Goal: Navigation & Orientation: Find specific page/section

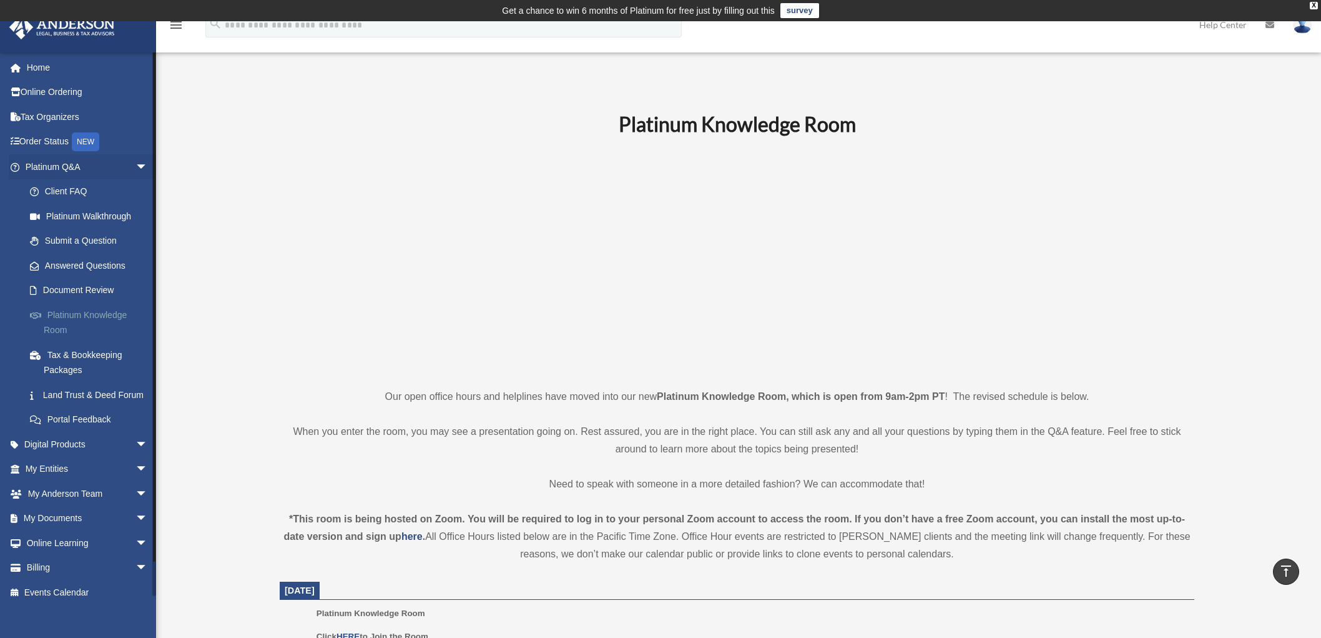
scroll to position [854, 0]
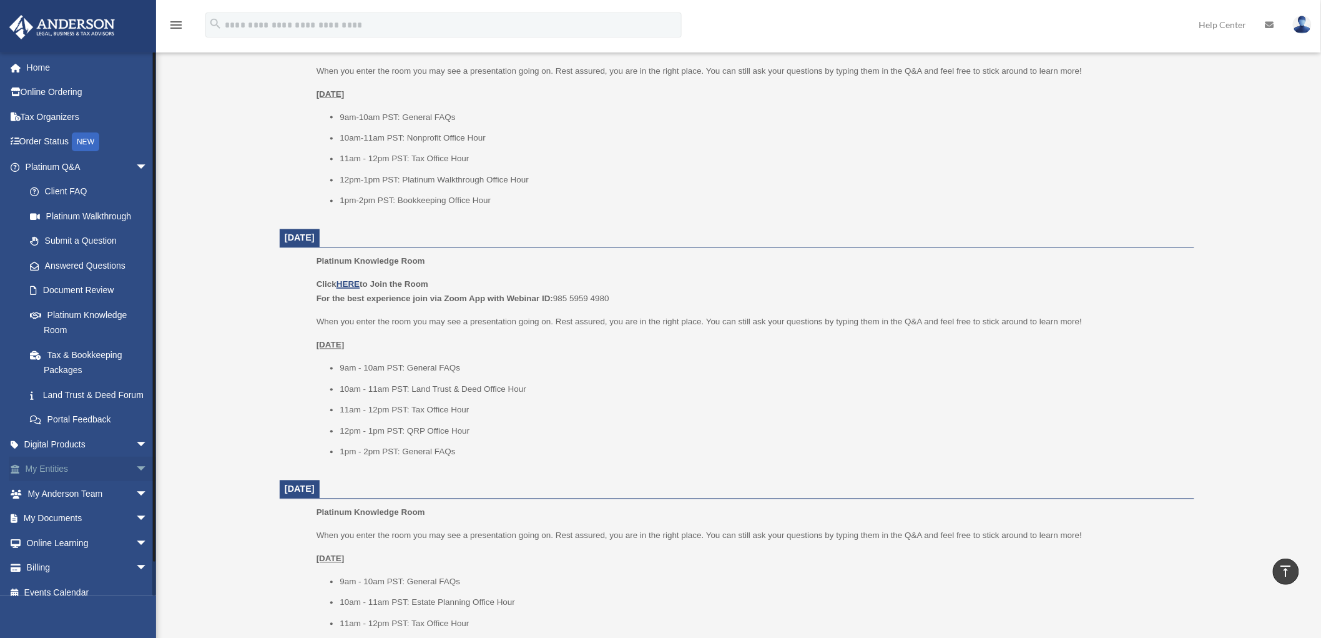
click at [136, 482] on span "arrow_drop_down" at bounding box center [148, 469] width 25 height 26
click at [73, 481] on link "My Entities arrow_drop_up" at bounding box center [88, 468] width 158 height 25
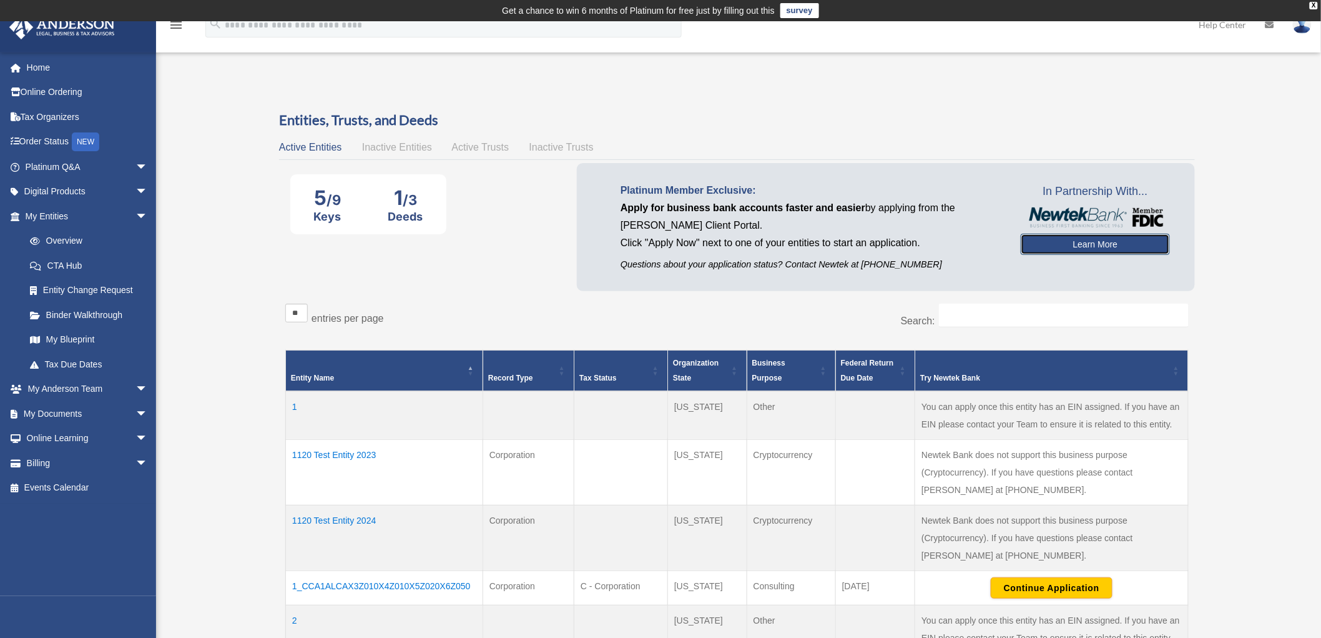
click at [1074, 244] on link "Learn More" at bounding box center [1095, 244] width 149 height 21
